Goal: Task Accomplishment & Management: Use online tool/utility

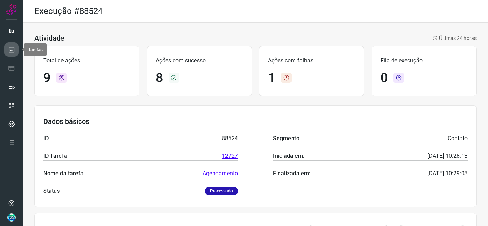
click at [12, 51] on icon at bounding box center [12, 49] width 8 height 7
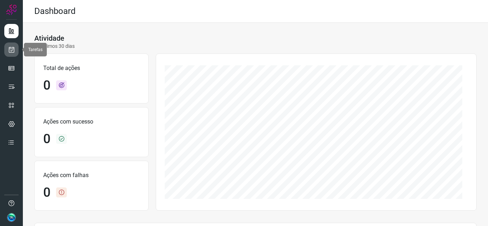
click at [16, 53] on link at bounding box center [11, 50] width 14 height 14
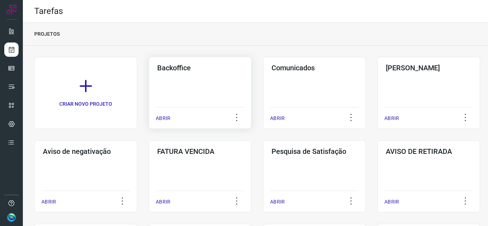
click at [183, 111] on div "ABRIR" at bounding box center [200, 116] width 89 height 18
click at [191, 73] on div "Backoffice ABRIR" at bounding box center [200, 93] width 103 height 72
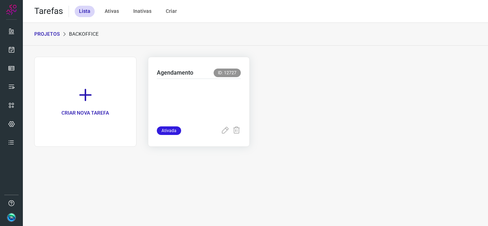
click at [193, 104] on p at bounding box center [199, 101] width 84 height 36
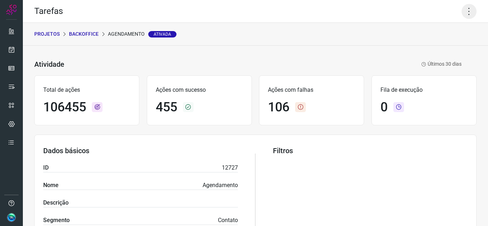
click at [464, 13] on icon at bounding box center [469, 11] width 15 height 15
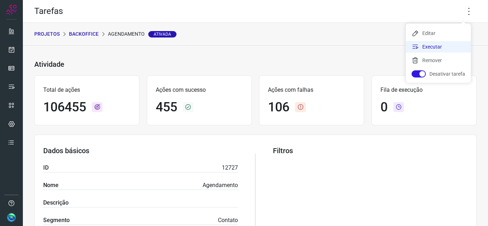
click at [430, 49] on li "Executar" at bounding box center [438, 46] width 65 height 11
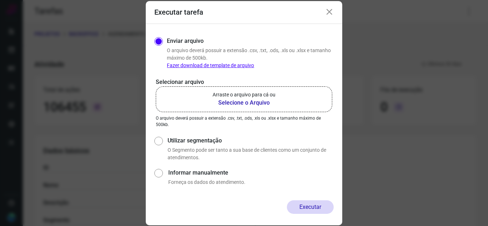
click at [207, 91] on label "Arraste o arquivo para cá ou Selecione o Arquivo" at bounding box center [244, 99] width 176 height 26
click at [0, 0] on input "Arraste o arquivo para cá ou Selecione o Arquivo" at bounding box center [0, 0] width 0 height 0
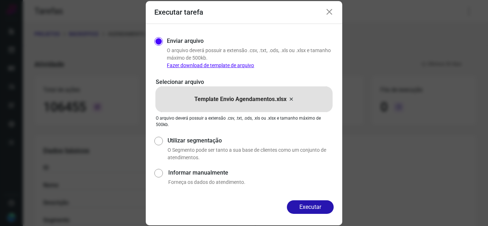
click at [300, 197] on div "Enviar arquivo O arquivo deverá possuir a extensão .csv, .txt, .ods, .xls ou .x…" at bounding box center [244, 112] width 196 height 176
click at [300, 202] on button "Executar" at bounding box center [310, 207] width 47 height 14
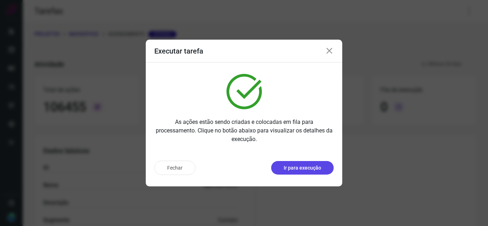
click at [299, 161] on button "Ir para execução" at bounding box center [302, 168] width 63 height 14
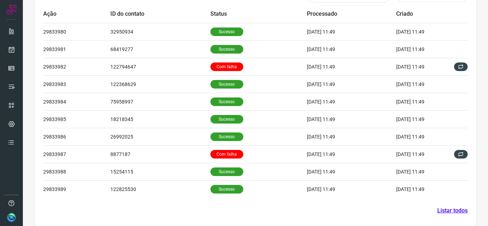
scroll to position [244, 0]
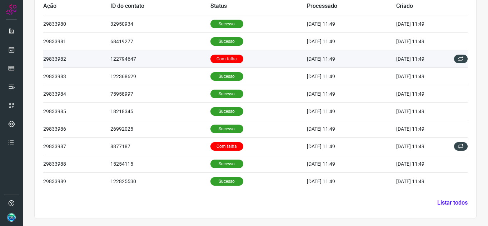
click at [232, 65] on td "Com falha" at bounding box center [258, 59] width 97 height 18
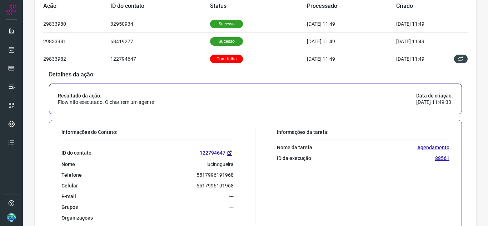
click at [214, 177] on p "5517996191968" at bounding box center [214, 175] width 37 height 6
copy p "5517996191968"
click at [220, 151] on link "122794647" at bounding box center [217, 153] width 34 height 8
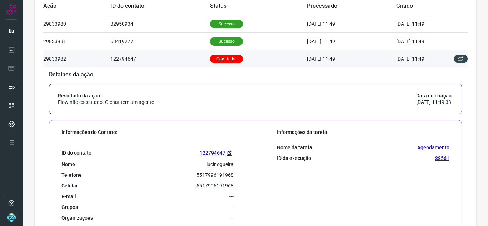
click at [254, 62] on td "Com falha" at bounding box center [258, 59] width 96 height 18
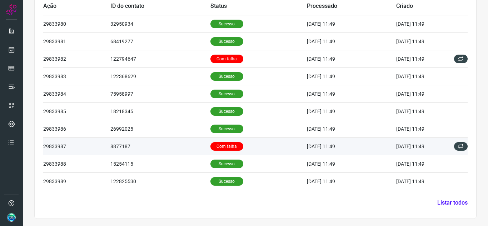
click at [244, 144] on td "Com falha" at bounding box center [258, 147] width 97 height 18
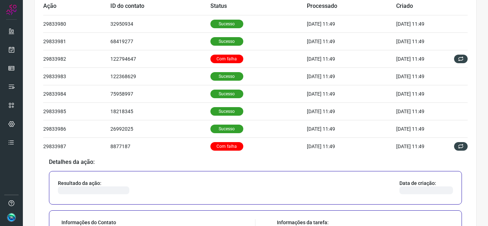
scroll to position [316, 0]
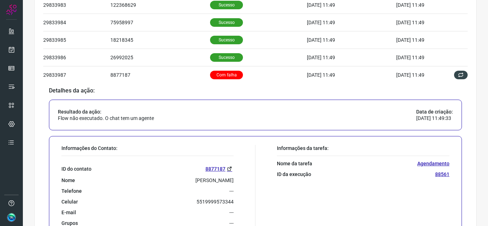
click at [208, 201] on p "5519999573344" at bounding box center [214, 202] width 37 height 6
copy p "5519999573344"
click at [230, 167] on link "8877187" at bounding box center [219, 169] width 28 height 8
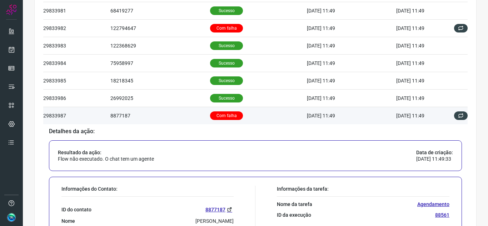
click at [261, 108] on td "Com falha" at bounding box center [258, 116] width 97 height 18
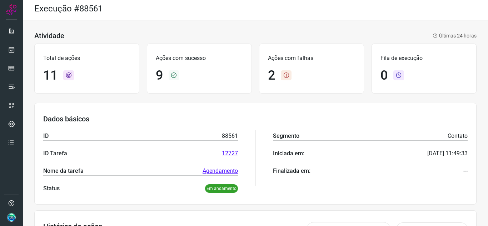
scroll to position [0, 0]
